Goal: Task Accomplishment & Management: Manage account settings

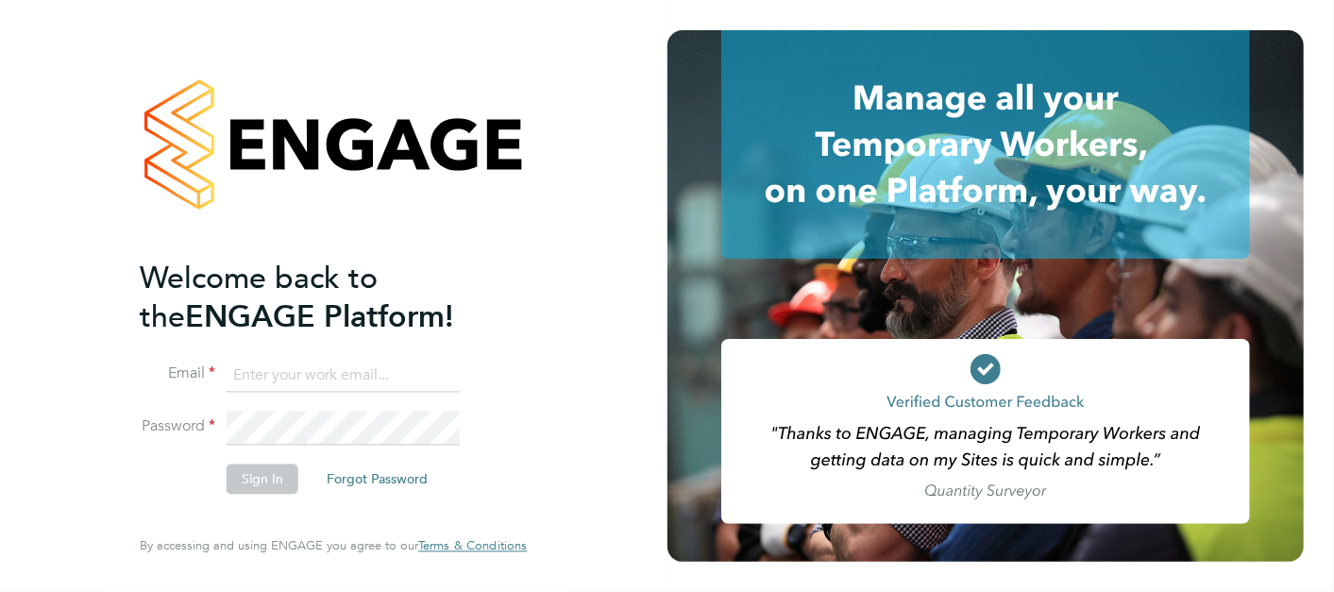
type input "andy.pearce@vistry.co.uk"
click at [262, 478] on button "Sign In" at bounding box center [263, 479] width 72 height 30
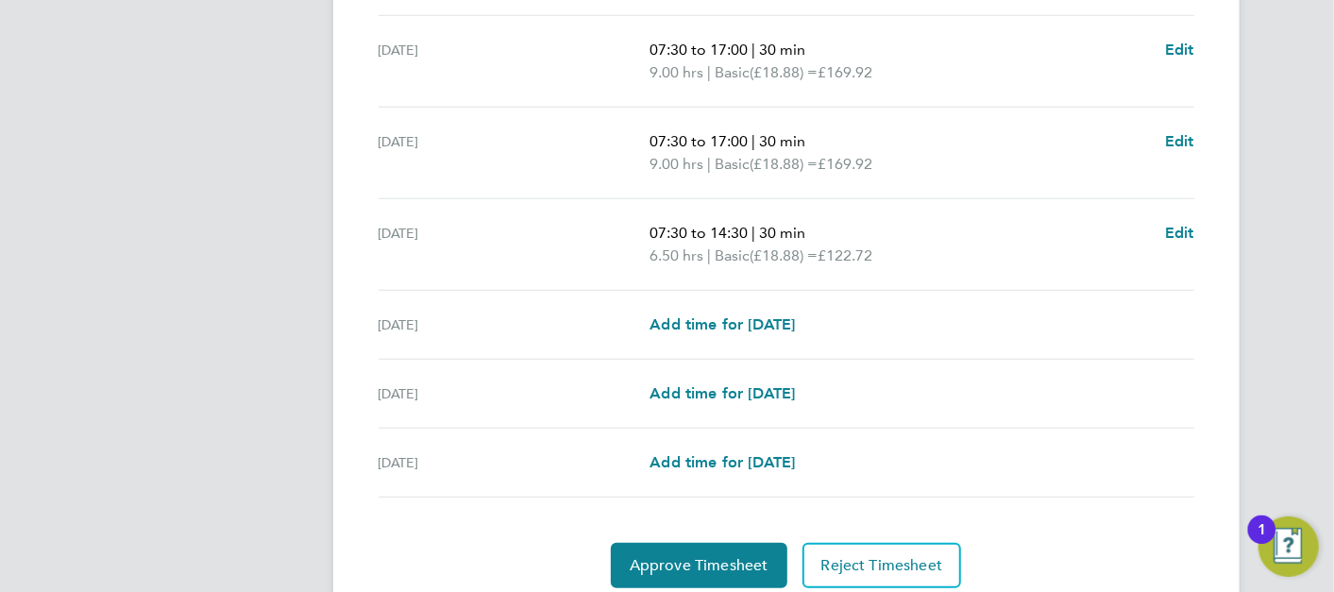
scroll to position [724, 0]
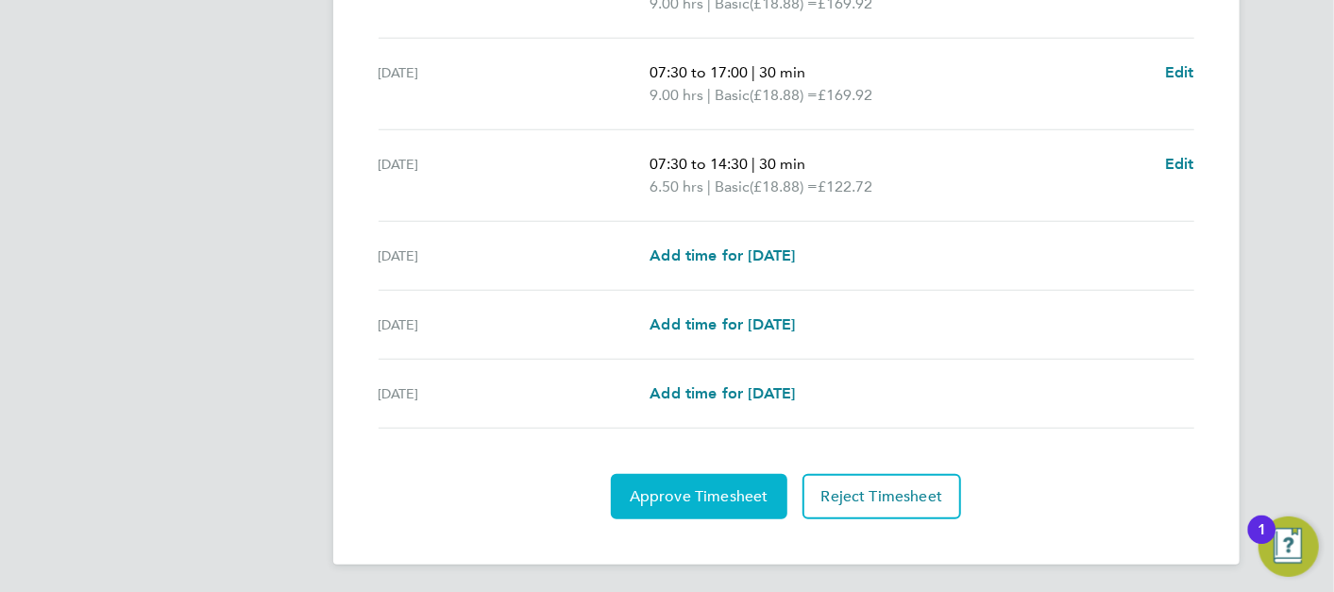
click at [701, 499] on span "Approve Timesheet" at bounding box center [699, 496] width 139 height 19
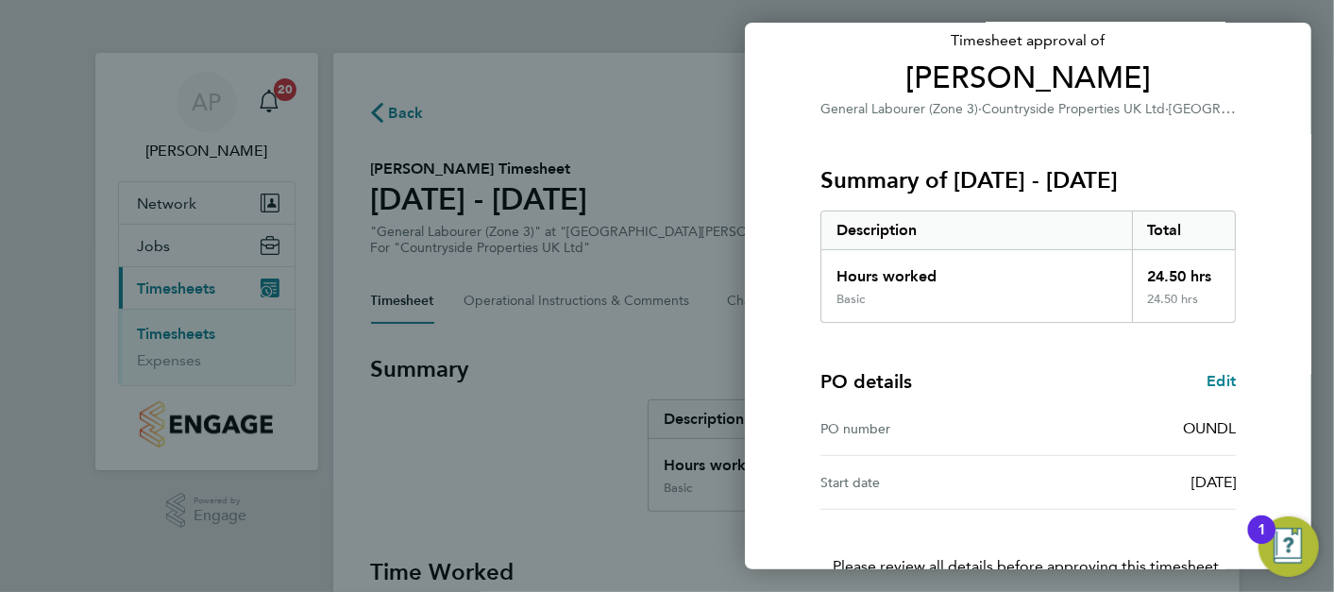
scroll to position [257, 0]
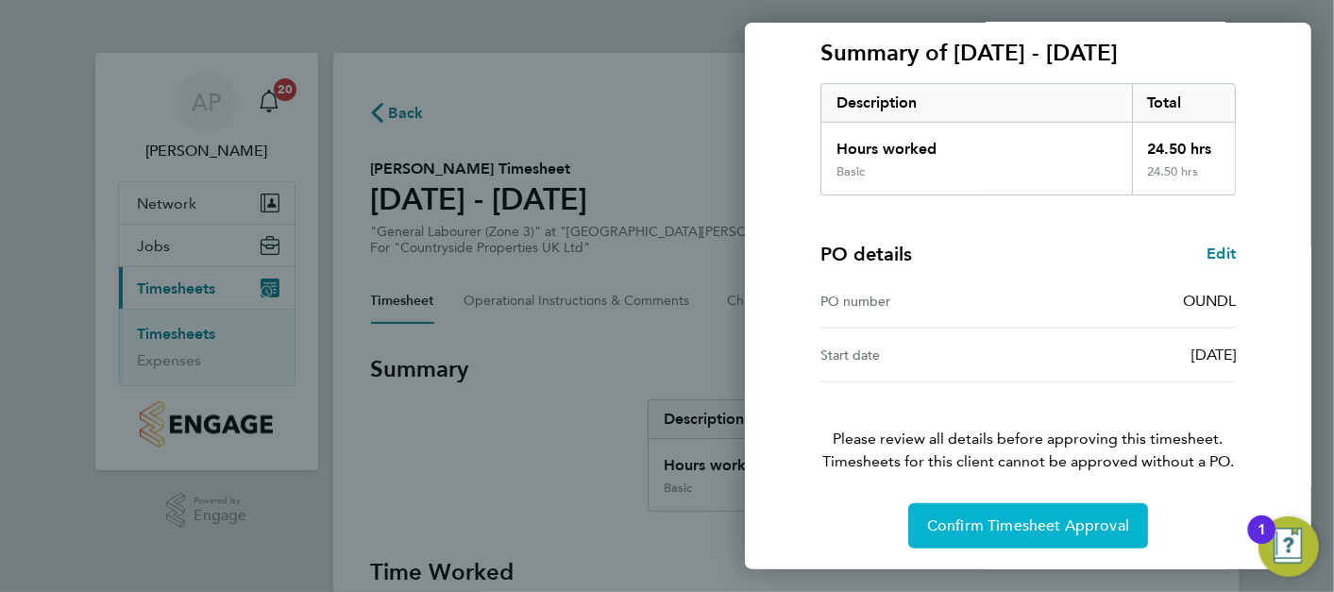
click at [1008, 522] on span "Confirm Timesheet Approval" at bounding box center [1028, 526] width 202 height 19
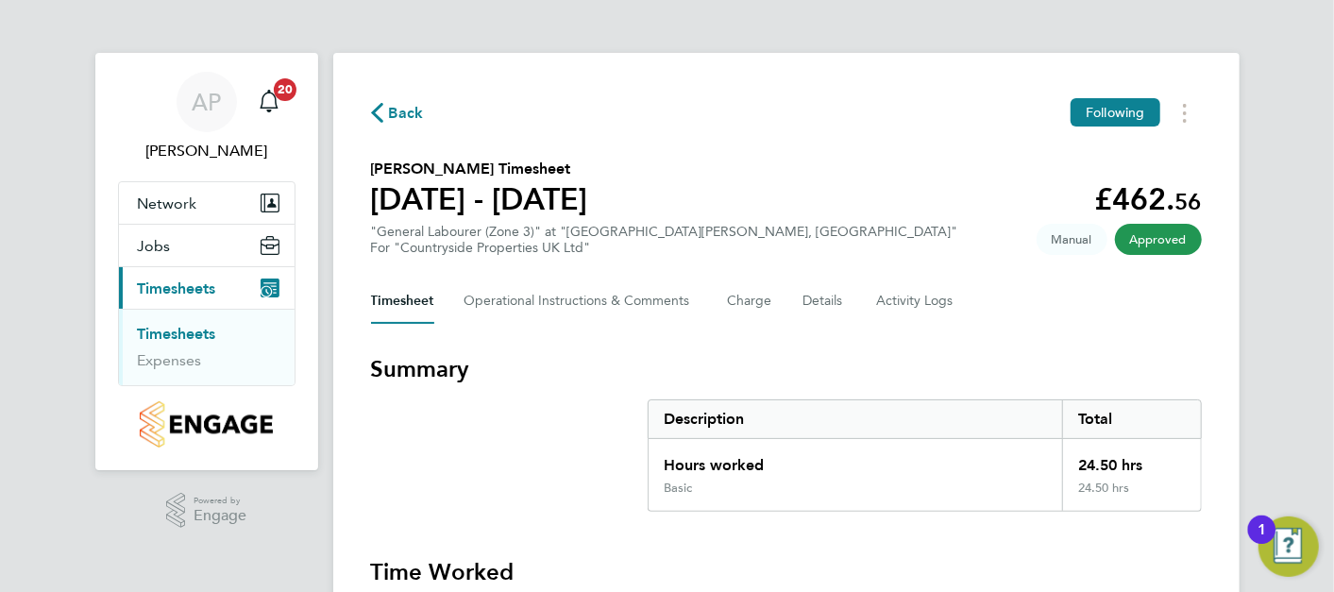
click at [211, 334] on link "Timesheets" at bounding box center [177, 334] width 78 height 18
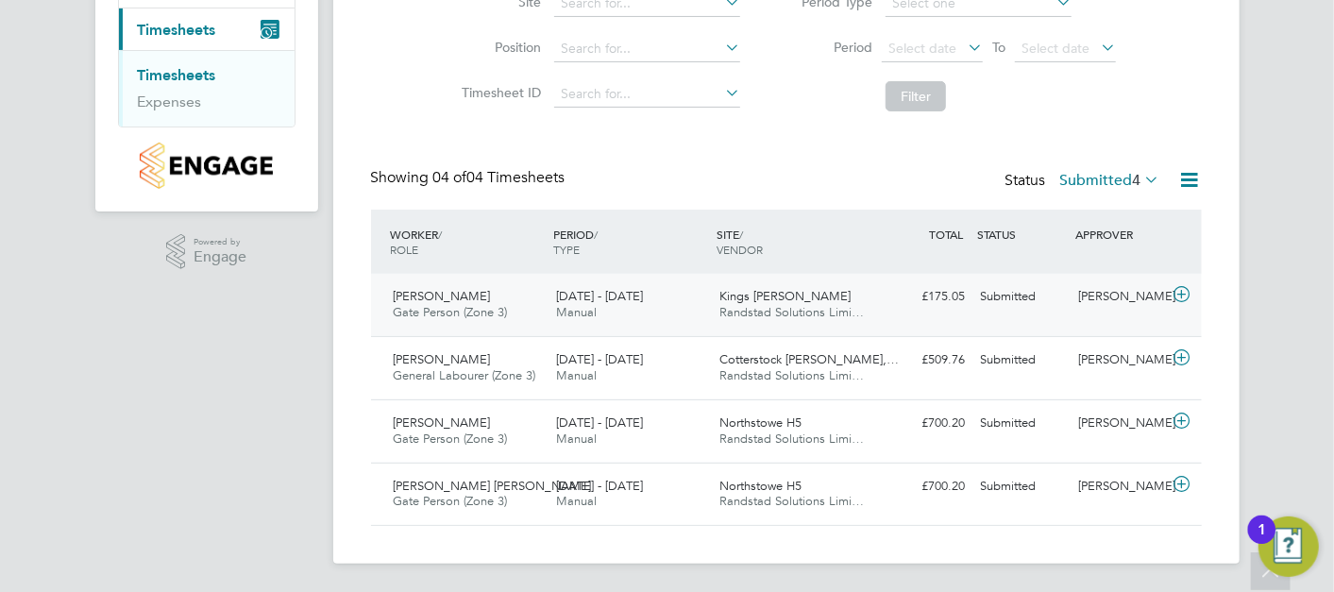
click at [771, 313] on span "Randstad Solutions Limi…" at bounding box center [792, 312] width 144 height 16
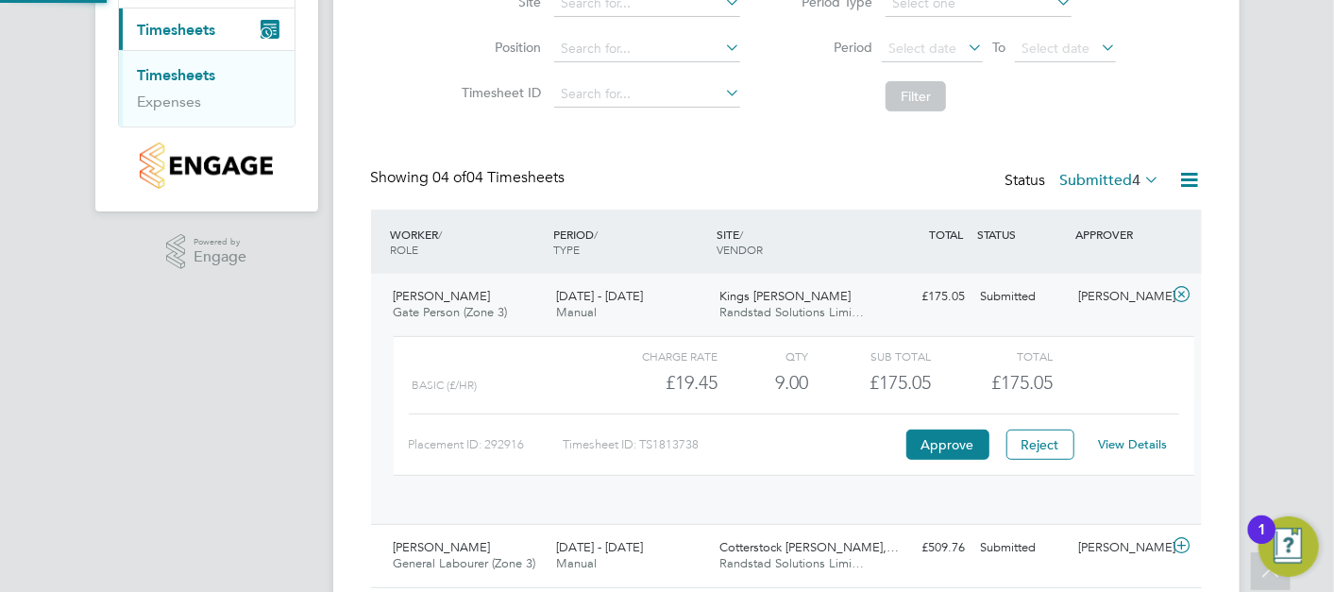
scroll to position [32, 183]
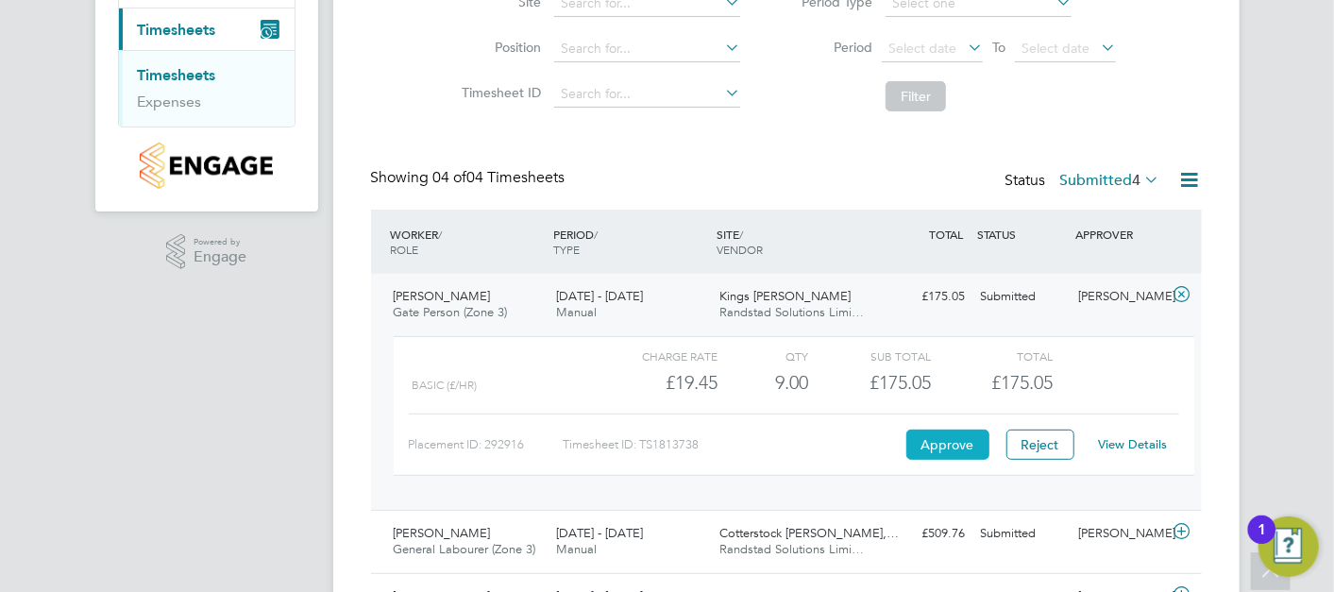
click at [933, 441] on button "Approve" at bounding box center [947, 445] width 83 height 30
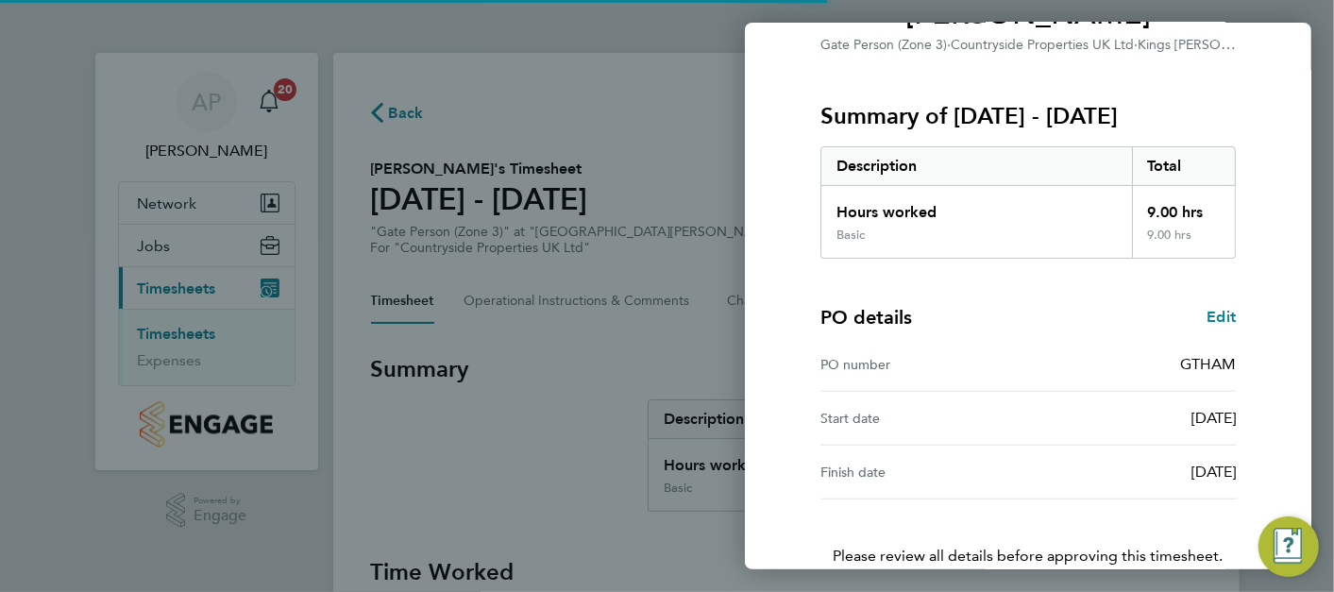
scroll to position [311, 0]
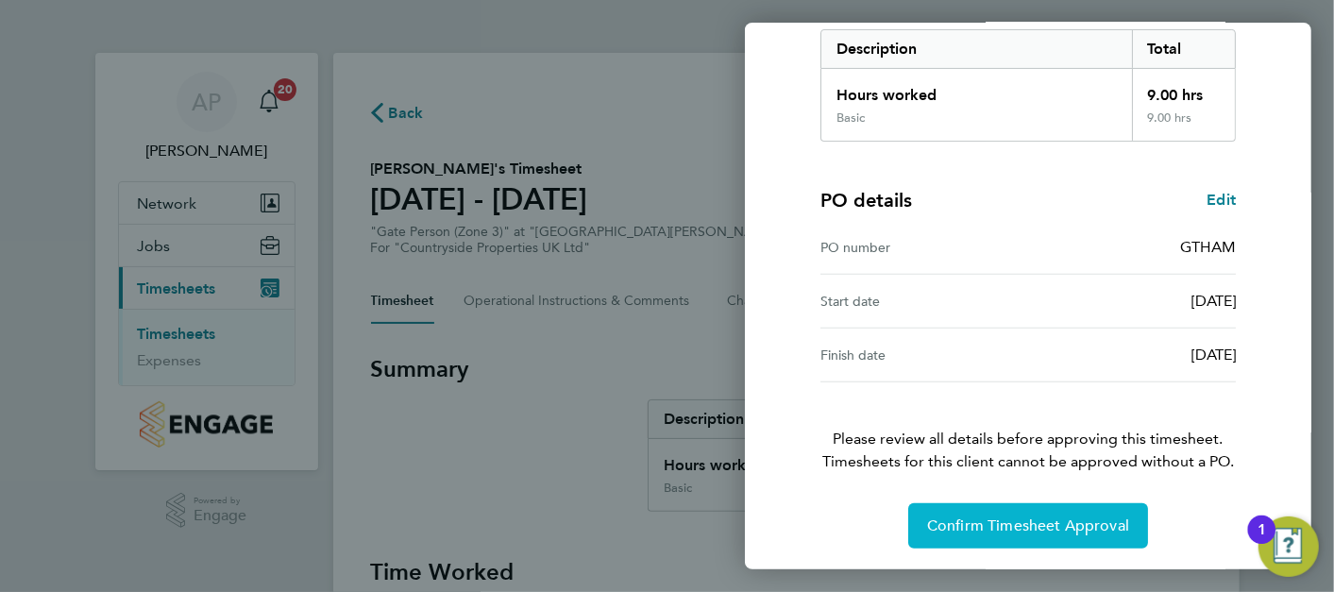
click at [986, 503] on button "Confirm Timesheet Approval" at bounding box center [1028, 525] width 240 height 45
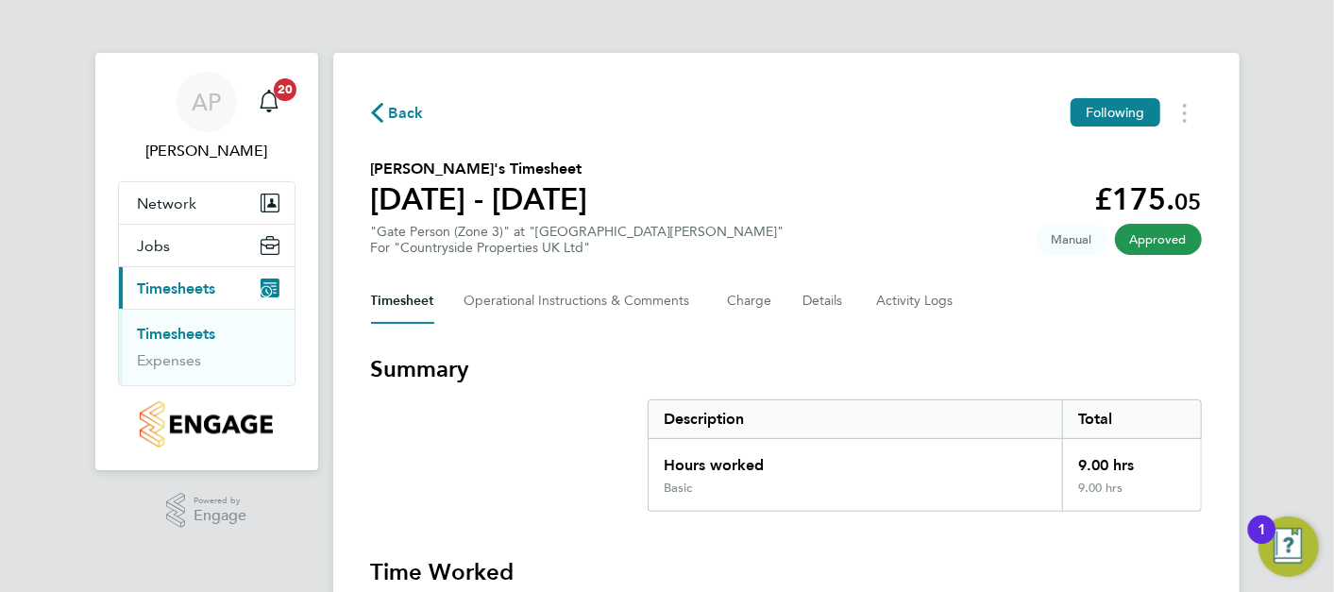
click at [195, 327] on link "Timesheets" at bounding box center [177, 334] width 78 height 18
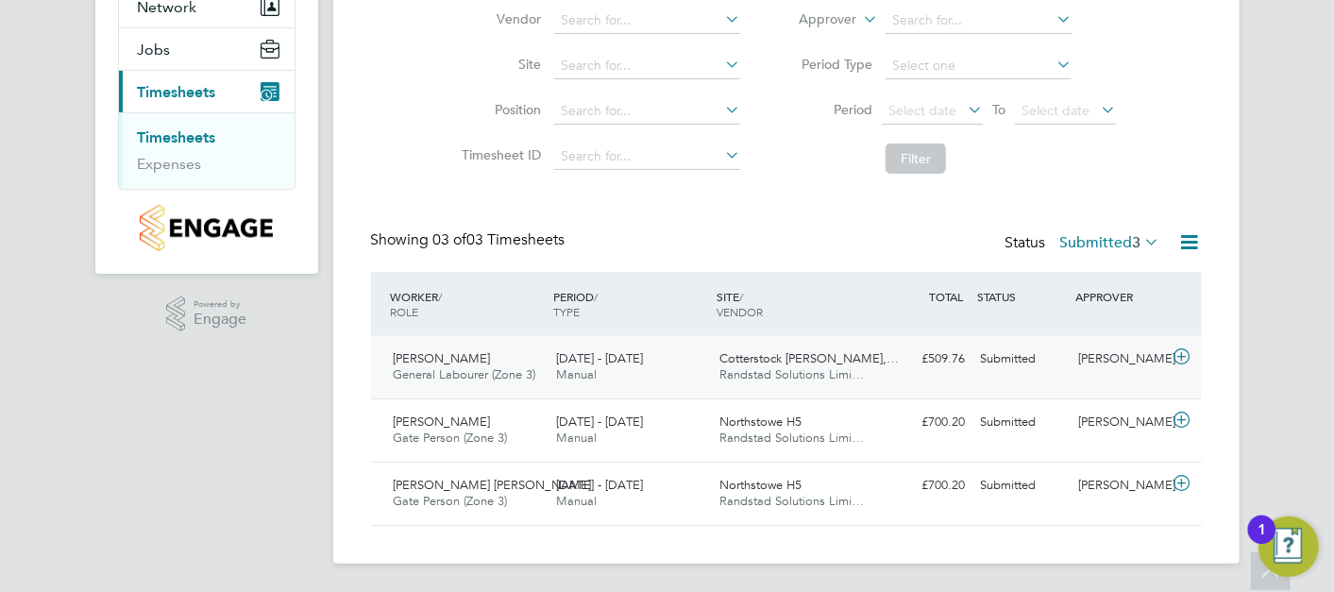
click at [709, 385] on div "18 - 24 Aug 2025 Manual" at bounding box center [630, 367] width 163 height 47
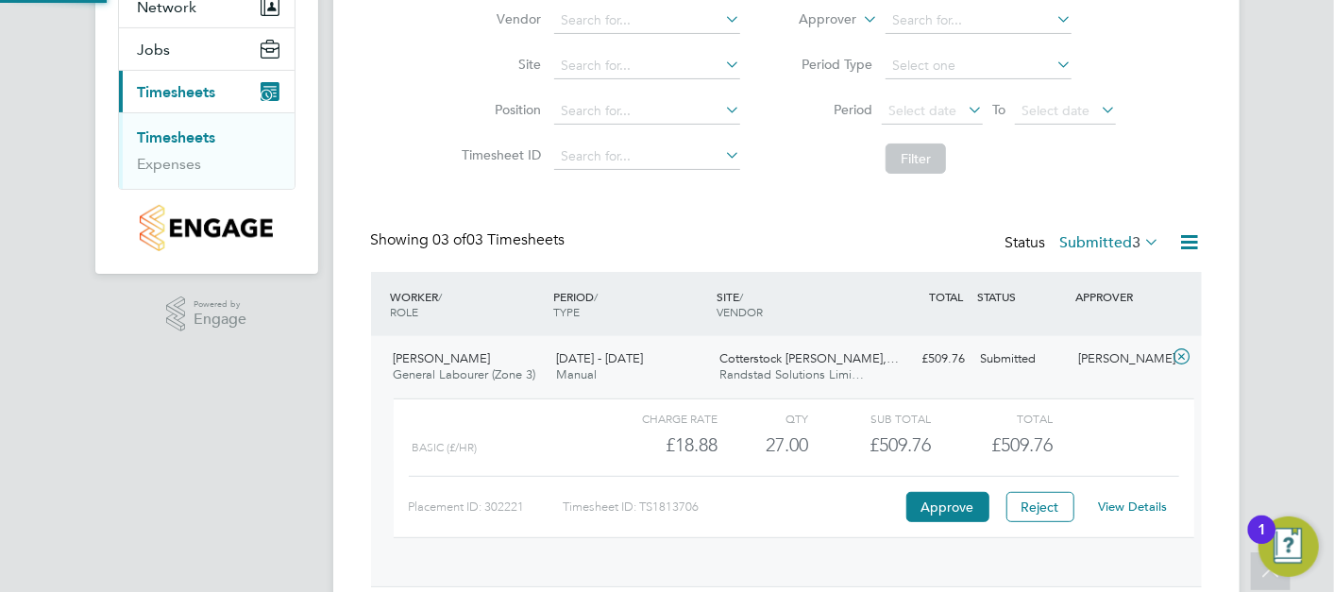
scroll to position [32, 183]
click at [931, 492] on button "Approve" at bounding box center [947, 507] width 83 height 30
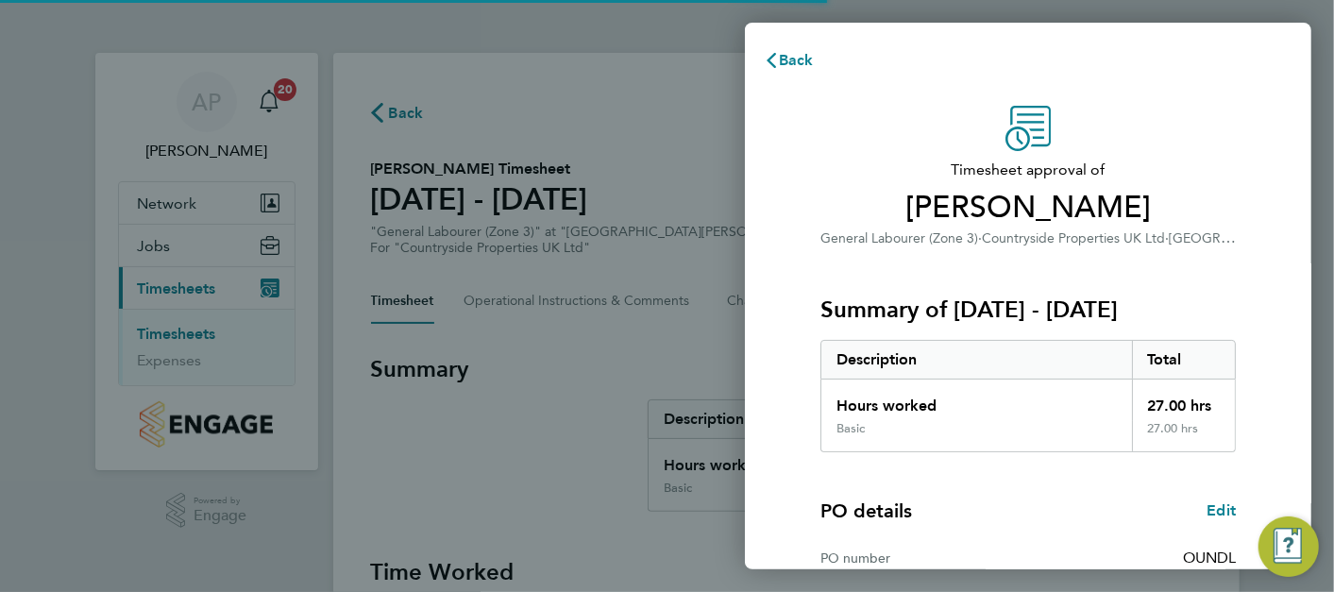
scroll to position [257, 0]
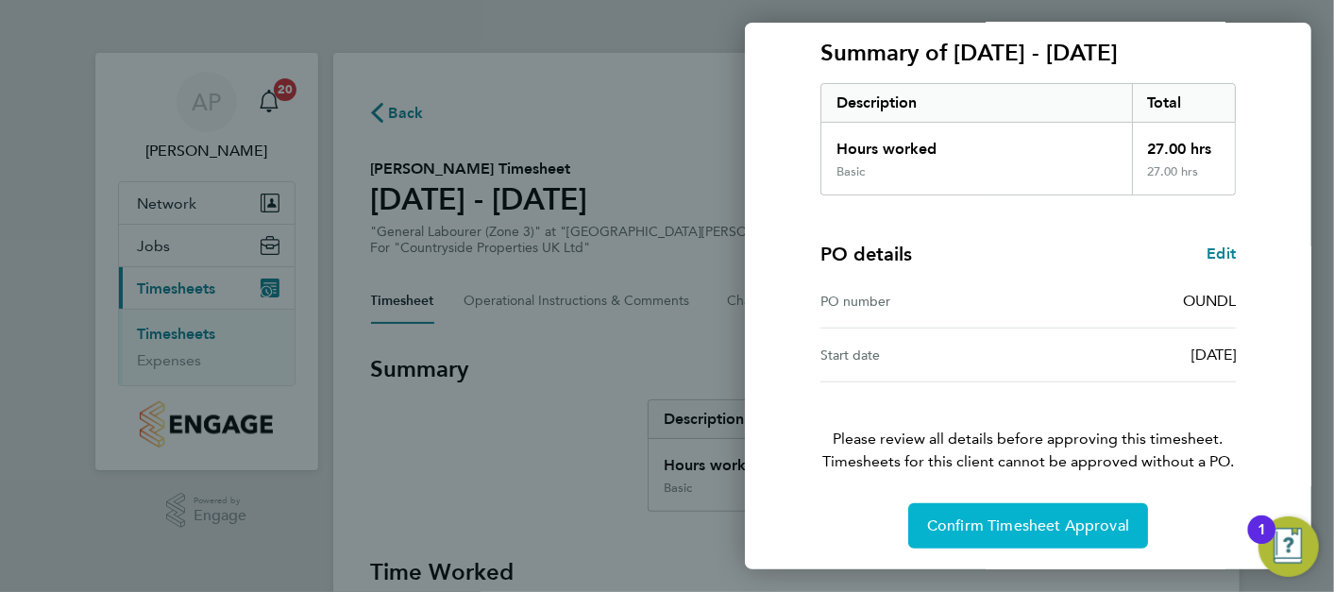
click at [1075, 524] on span "Confirm Timesheet Approval" at bounding box center [1028, 526] width 202 height 19
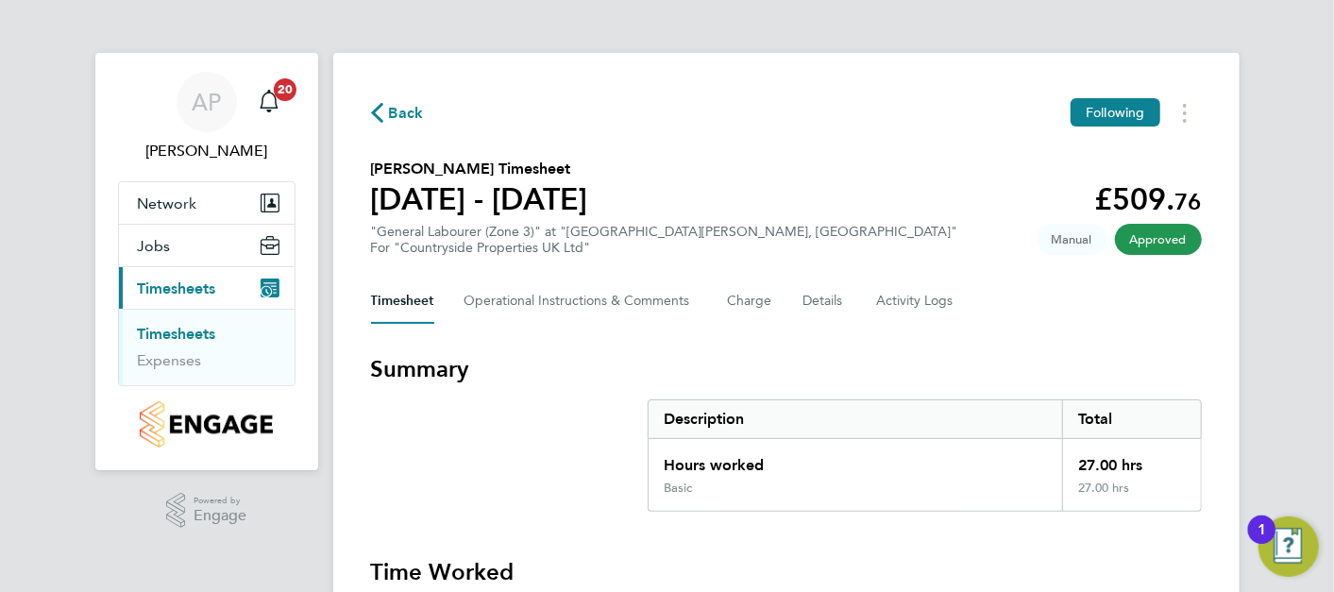
click at [175, 321] on ul "Timesheets Expenses" at bounding box center [207, 347] width 176 height 76
click at [175, 325] on link "Timesheets" at bounding box center [177, 334] width 78 height 18
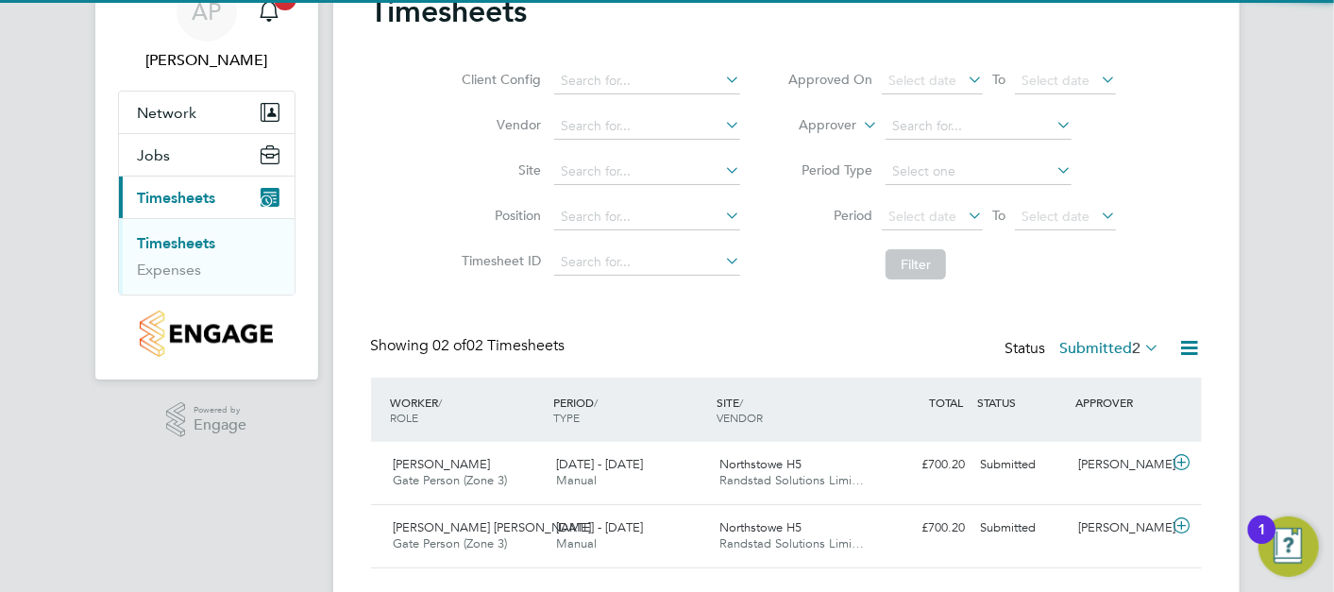
scroll to position [133, 0]
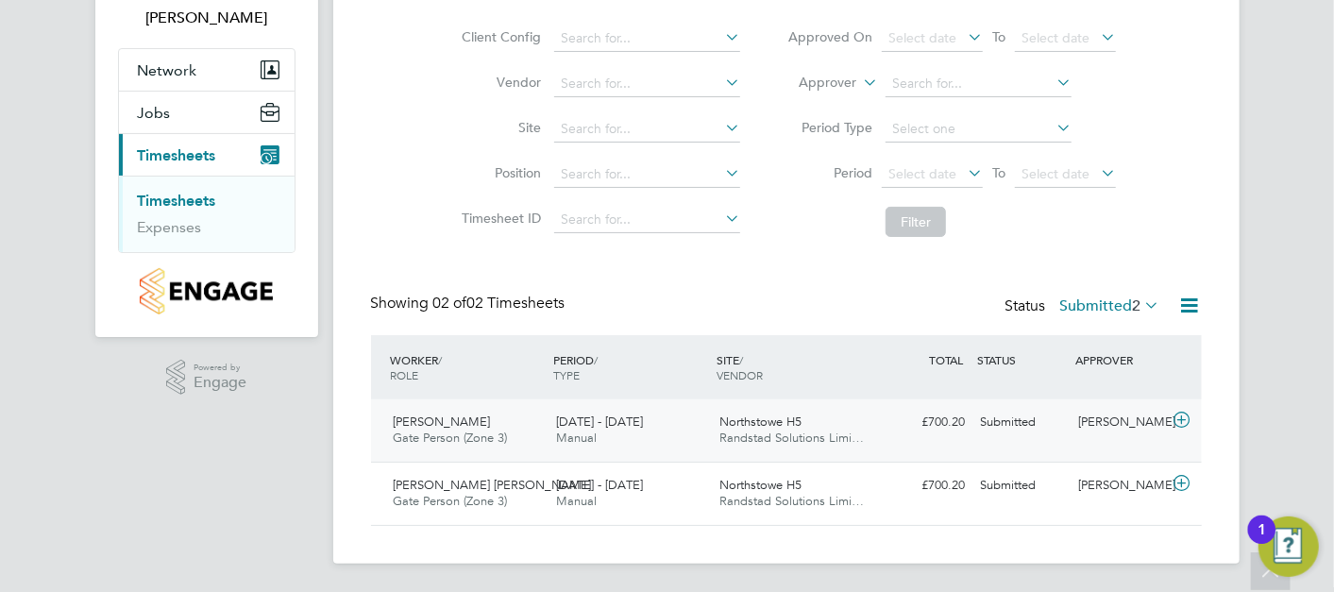
click at [793, 446] on div "Northstowe H5 Randstad Solutions Limi…" at bounding box center [793, 430] width 163 height 47
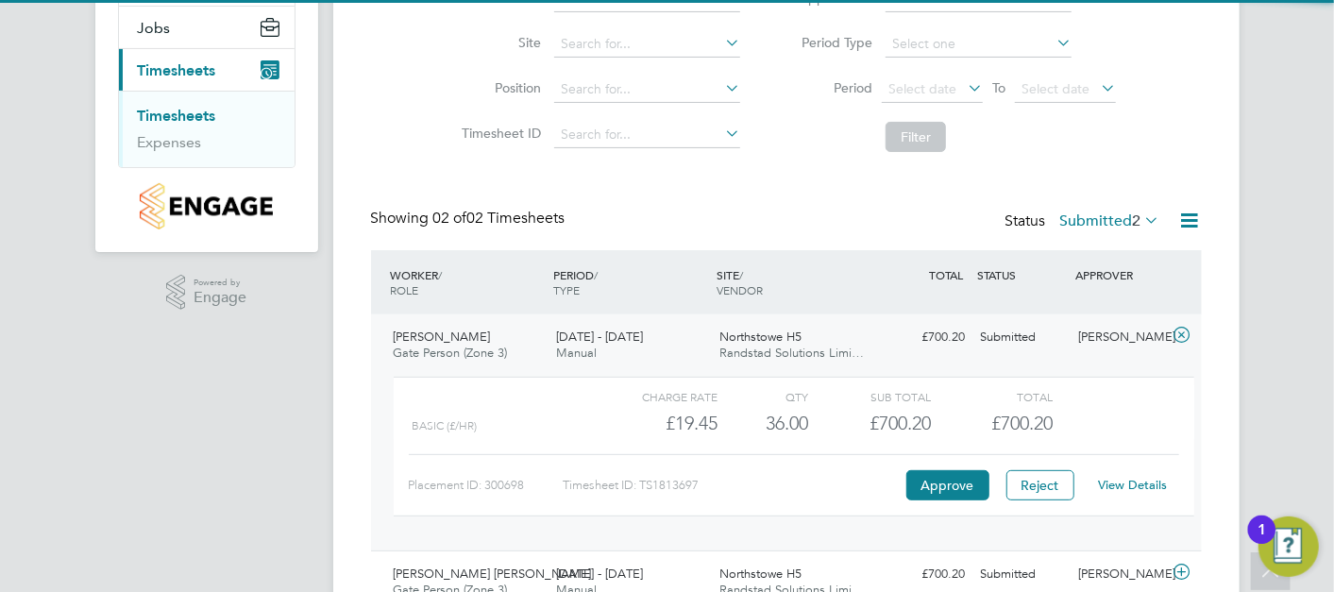
scroll to position [307, 0]
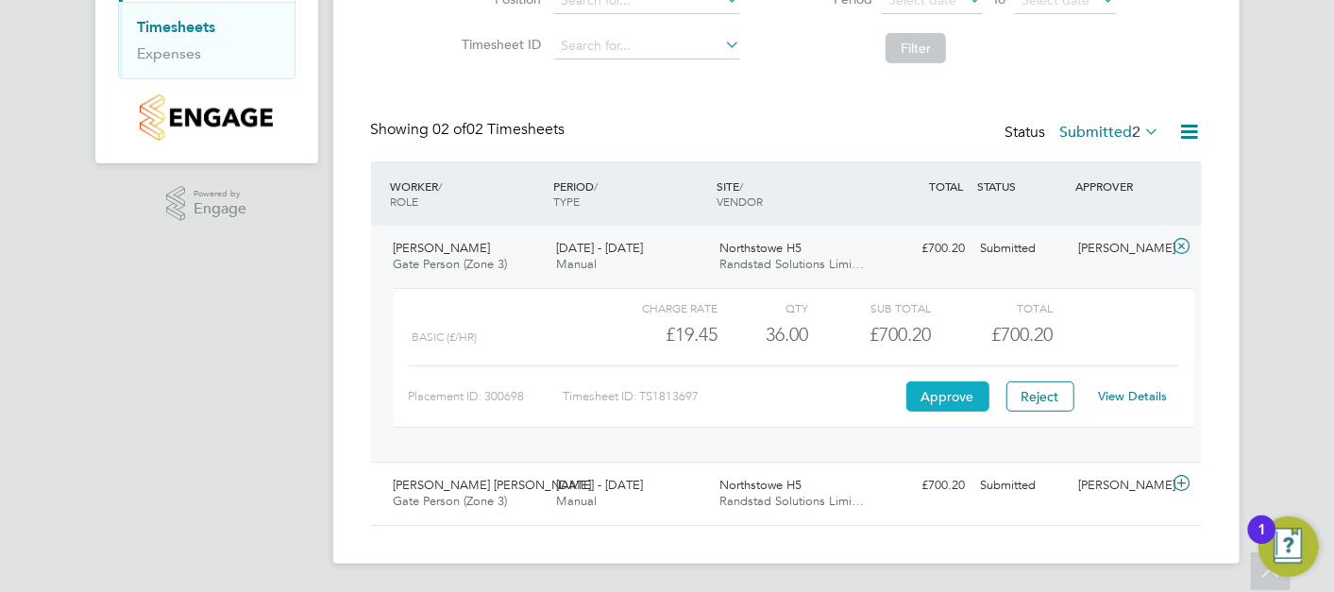
click at [939, 398] on button "Approve" at bounding box center [947, 396] width 83 height 30
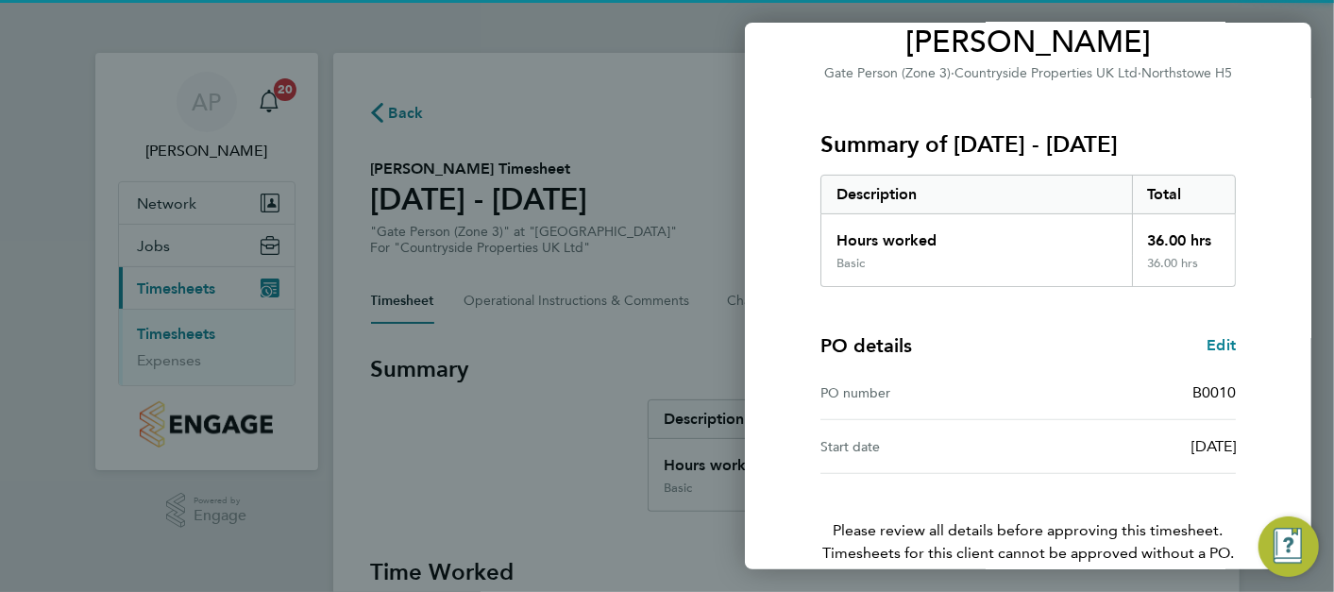
scroll to position [257, 0]
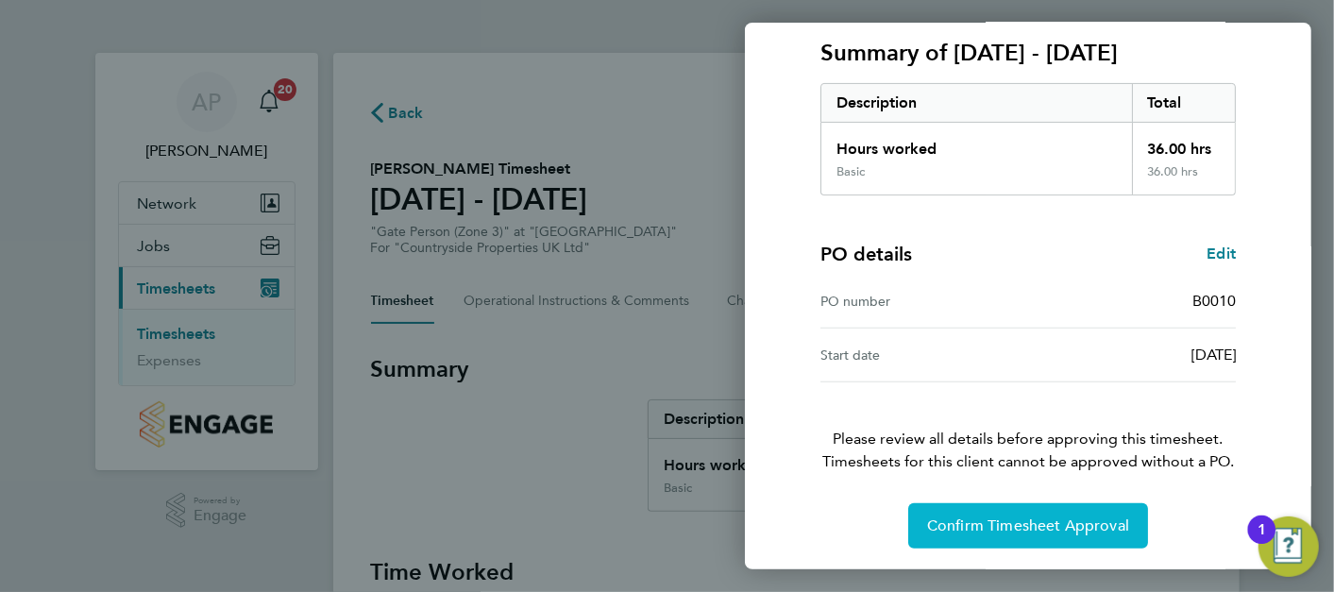
click at [1042, 530] on span "Confirm Timesheet Approval" at bounding box center [1028, 526] width 202 height 19
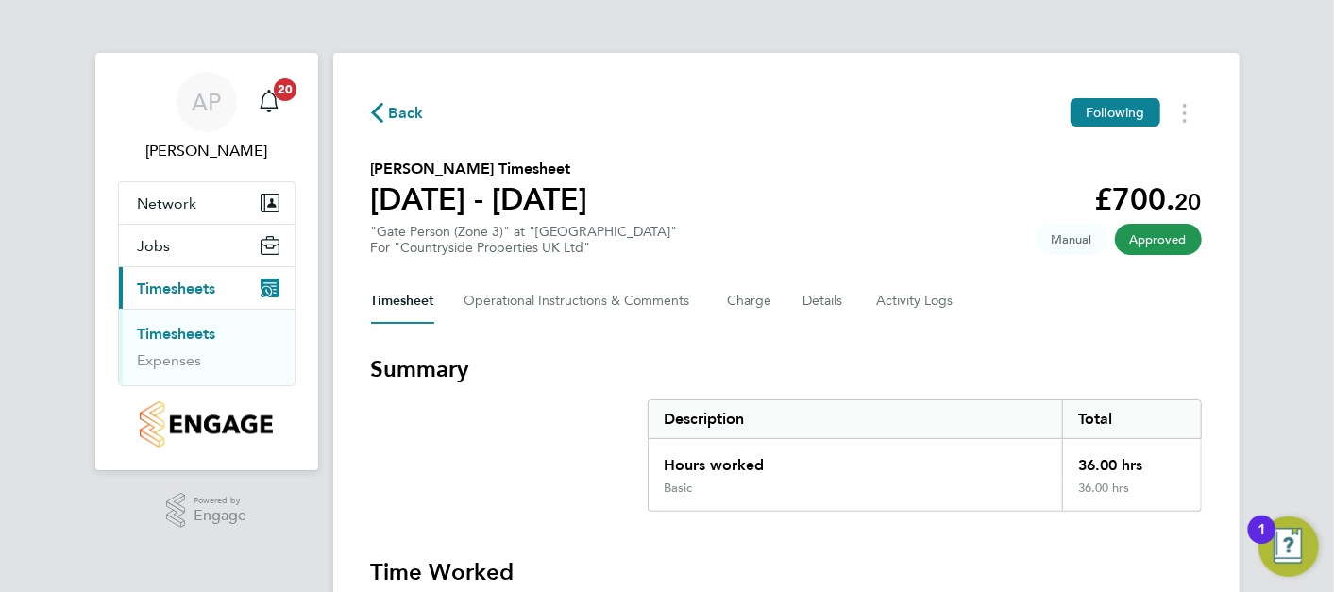
click at [207, 337] on link "Timesheets" at bounding box center [177, 334] width 78 height 18
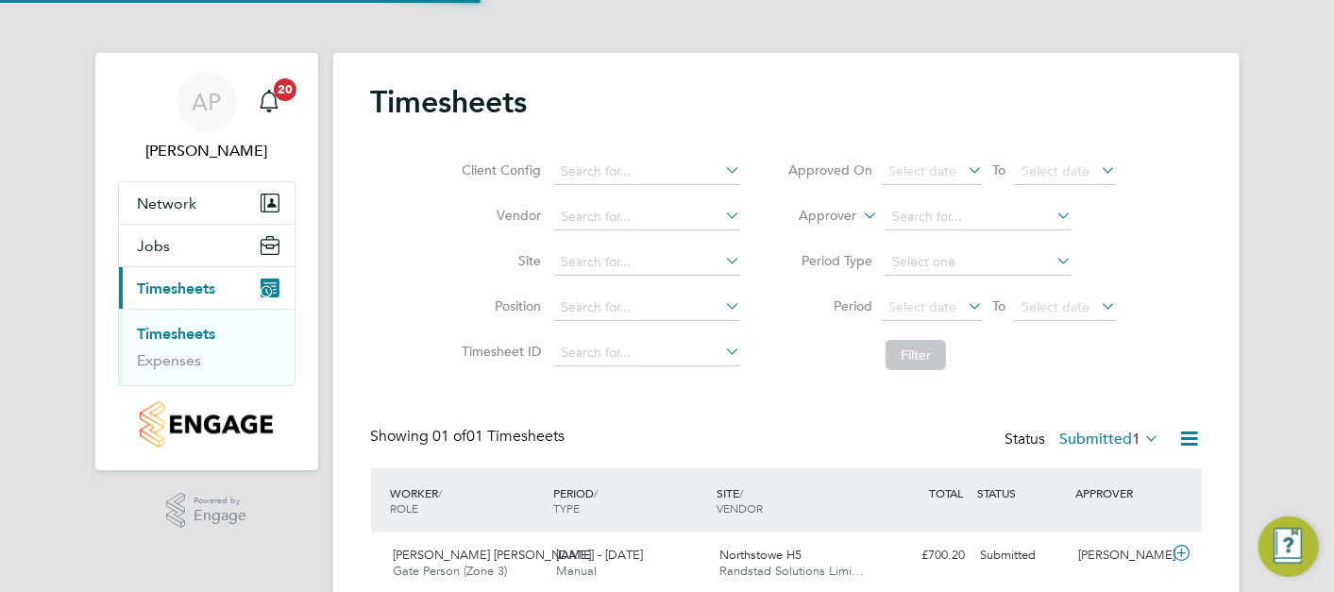
scroll to position [71, 0]
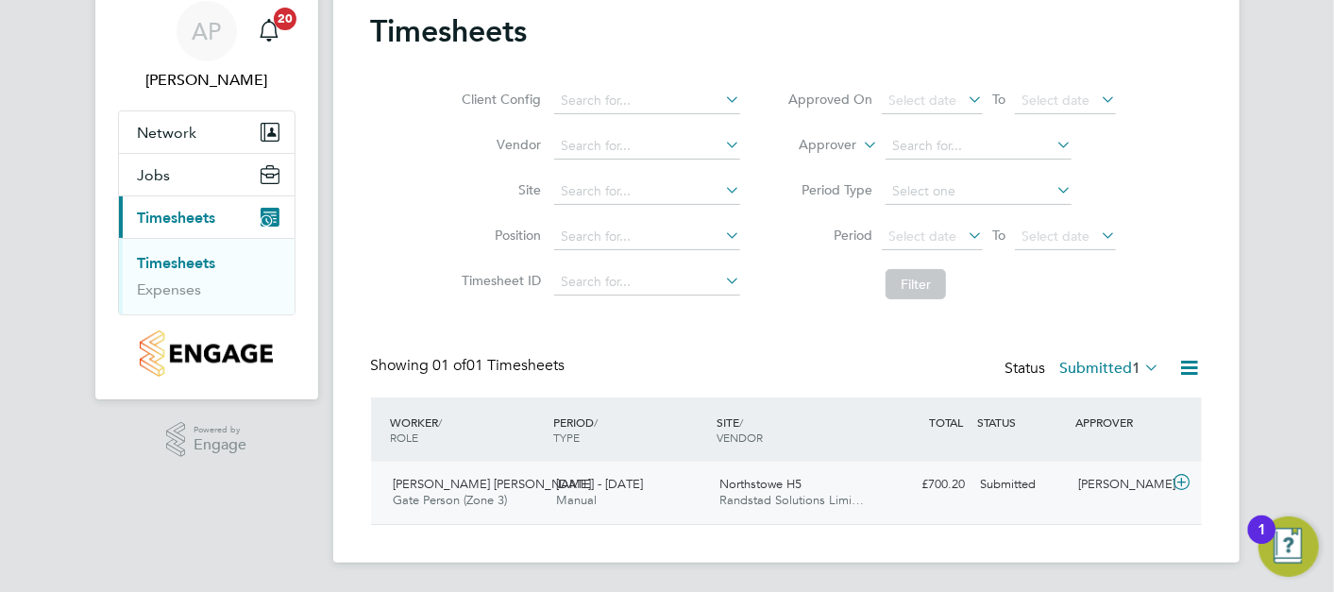
click at [1024, 491] on div "Submitted" at bounding box center [1023, 484] width 98 height 31
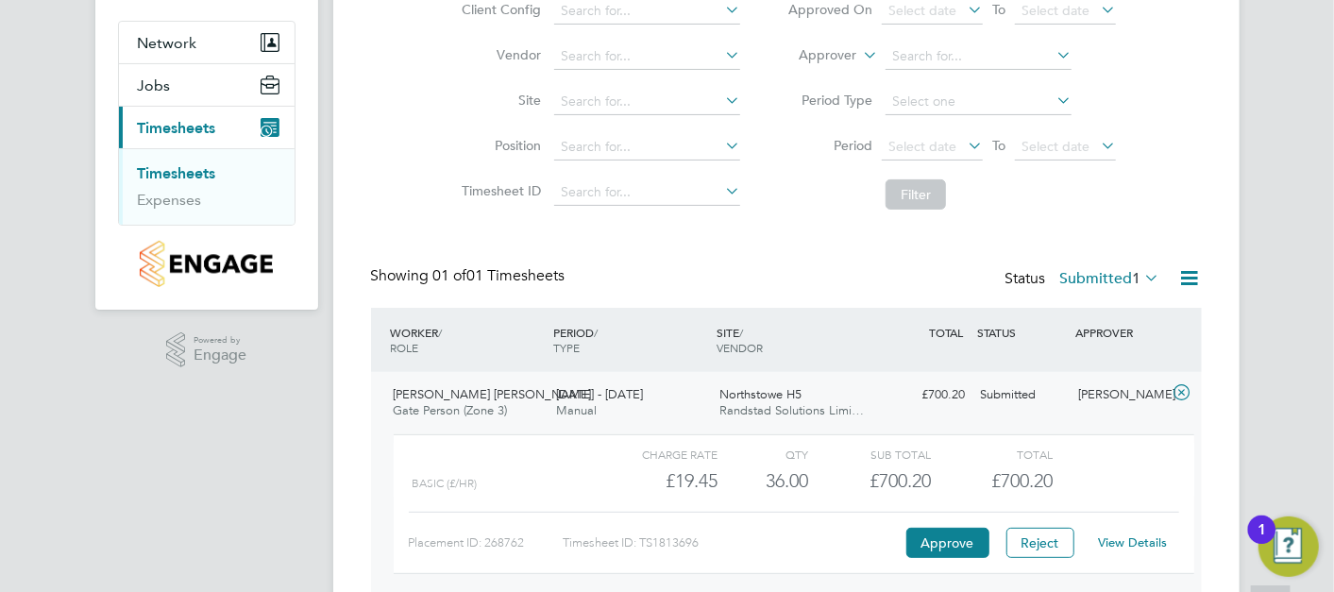
scroll to position [245, 0]
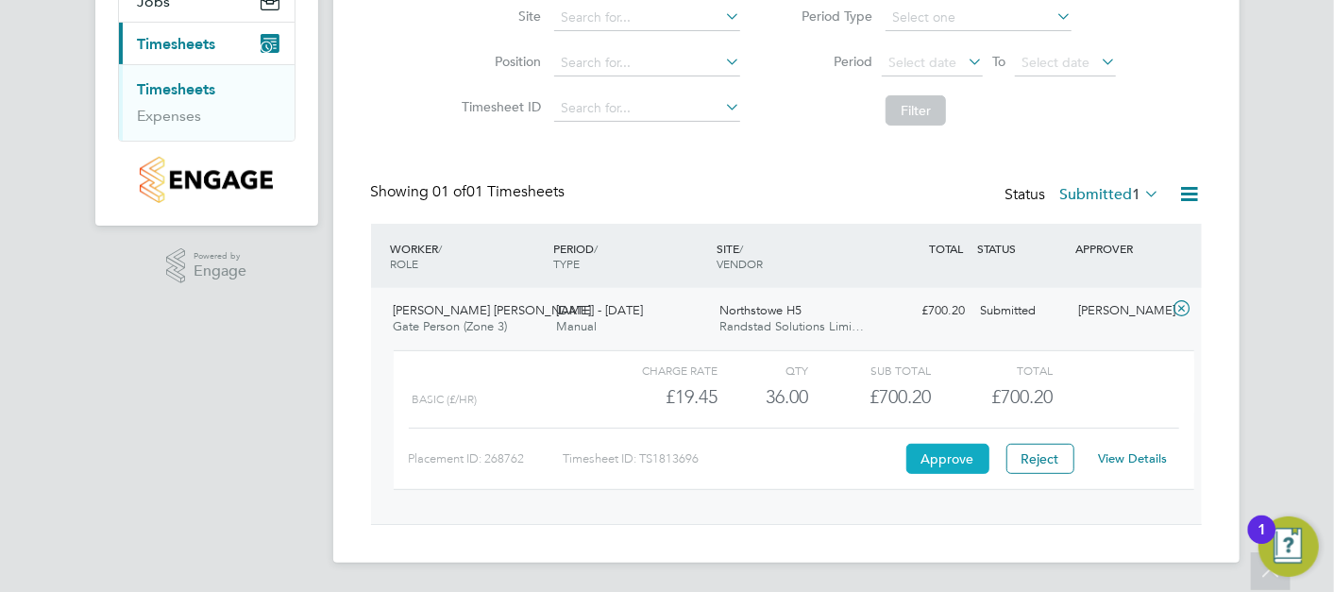
click at [971, 466] on button "Approve" at bounding box center [947, 459] width 83 height 30
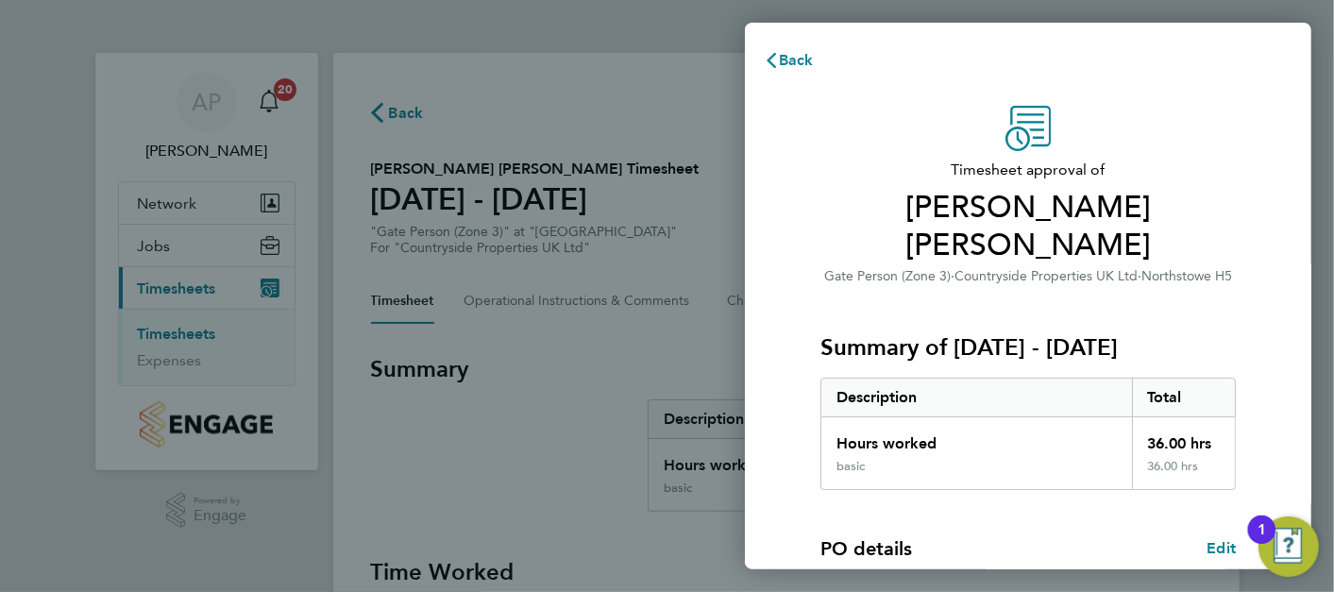
scroll to position [257, 0]
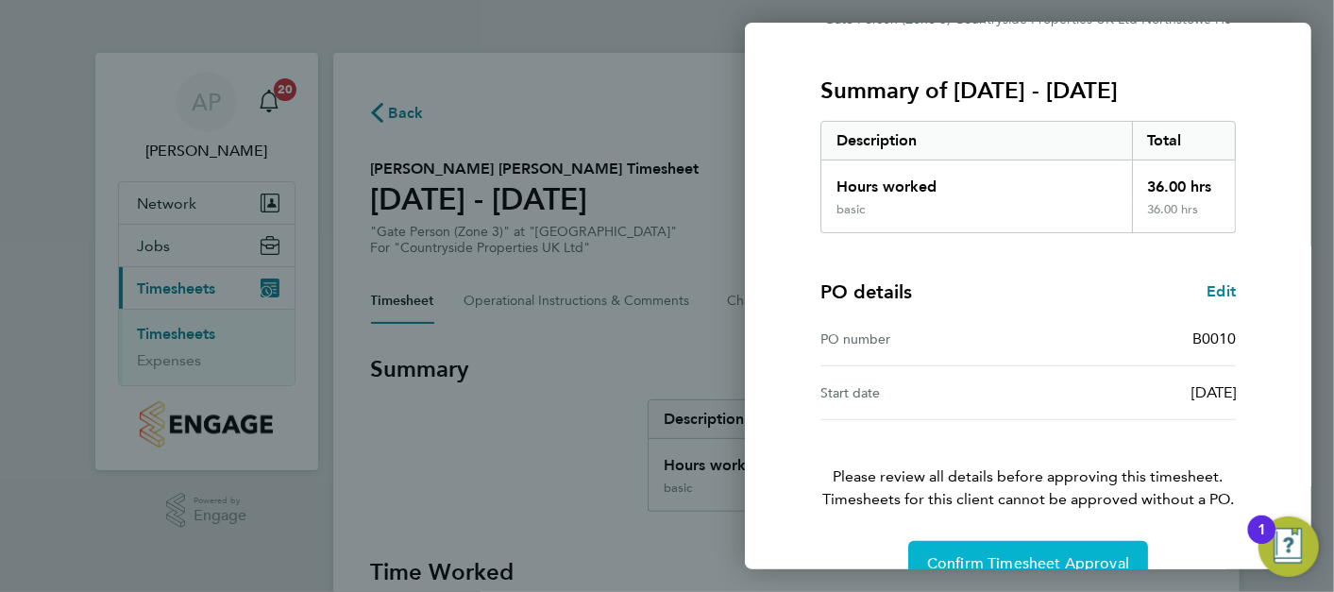
click at [1018, 554] on span "Confirm Timesheet Approval" at bounding box center [1028, 563] width 202 height 19
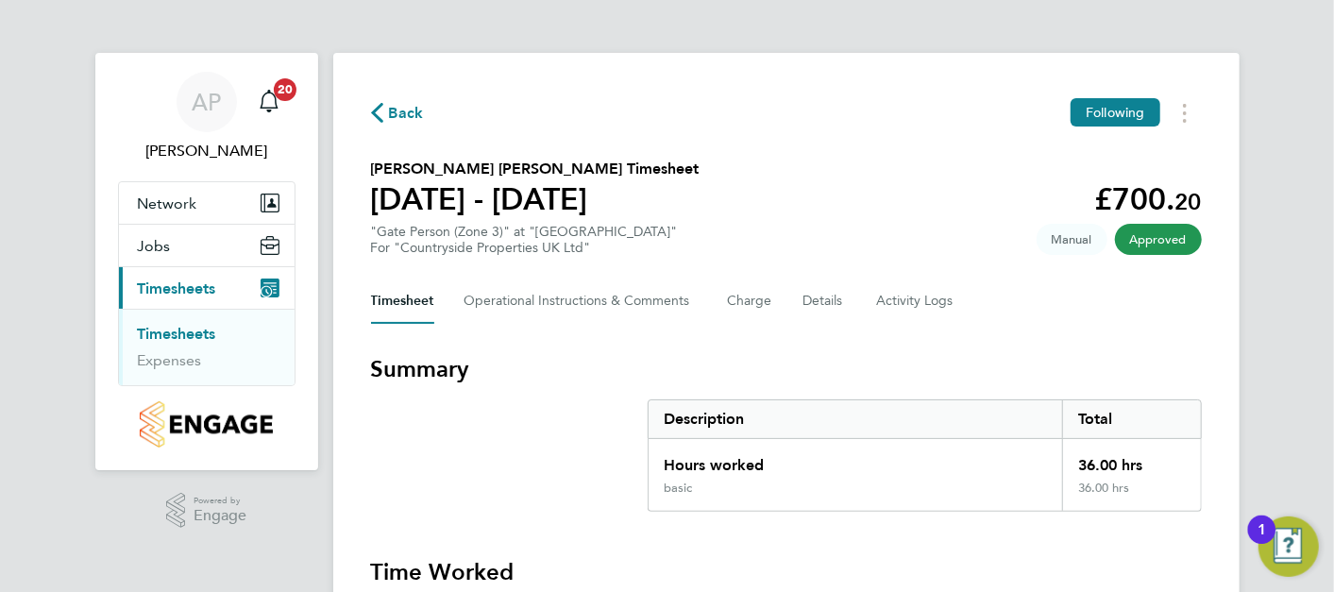
click at [201, 330] on link "Timesheets" at bounding box center [177, 334] width 78 height 18
